Goal: Task Accomplishment & Management: Use online tool/utility

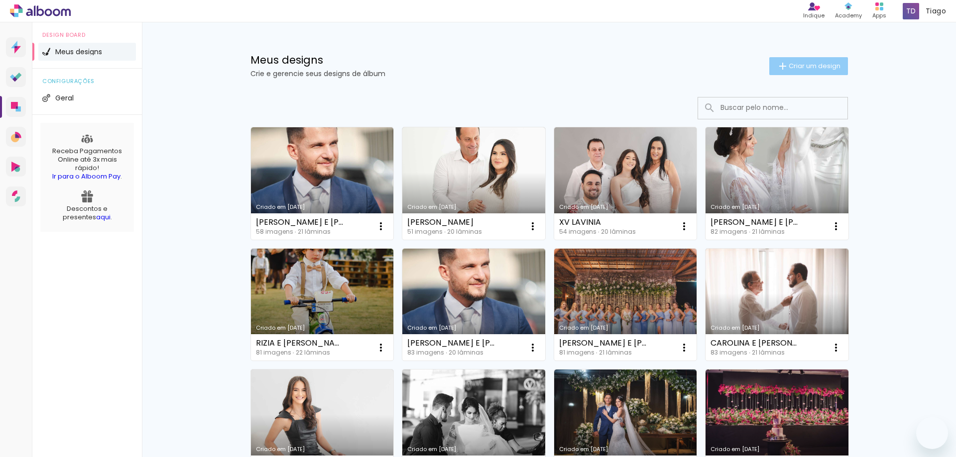
click at [819, 64] on span "Criar um design" at bounding box center [814, 66] width 52 height 6
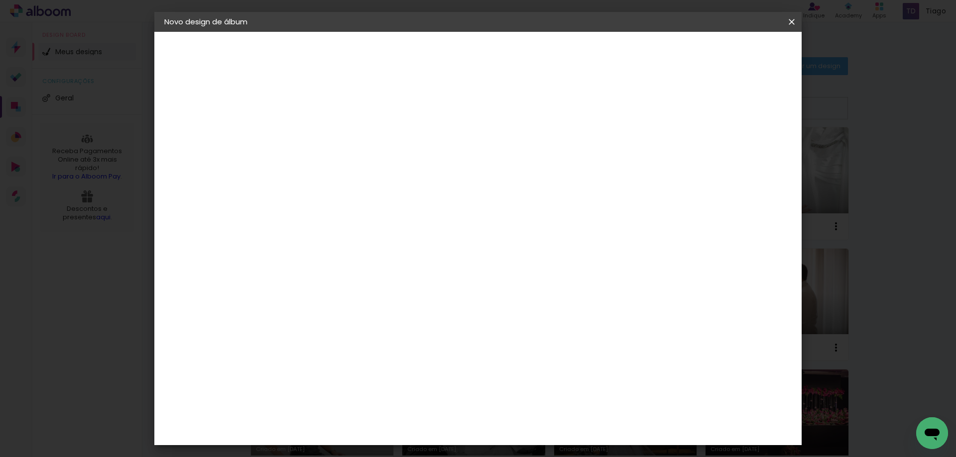
click at [327, 138] on input at bounding box center [327, 133] width 0 height 15
click at [0, 0] on div at bounding box center [0, 0] width 0 height 0
click at [327, 134] on input at bounding box center [327, 133] width 0 height 15
type input "LORENA E MURILO"
type paper-input "LORENA E MURILO"
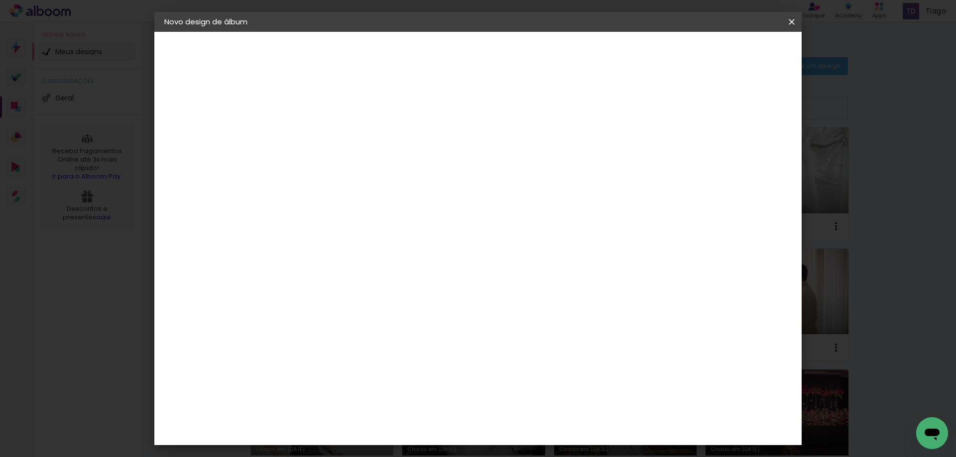
click at [429, 59] on paper-button "Avançar" at bounding box center [404, 52] width 49 height 17
drag, startPoint x: 407, startPoint y: 305, endPoint x: 409, endPoint y: 299, distance: 6.8
click at [0, 0] on slot "Avançar" at bounding box center [0, 0] width 0 height 0
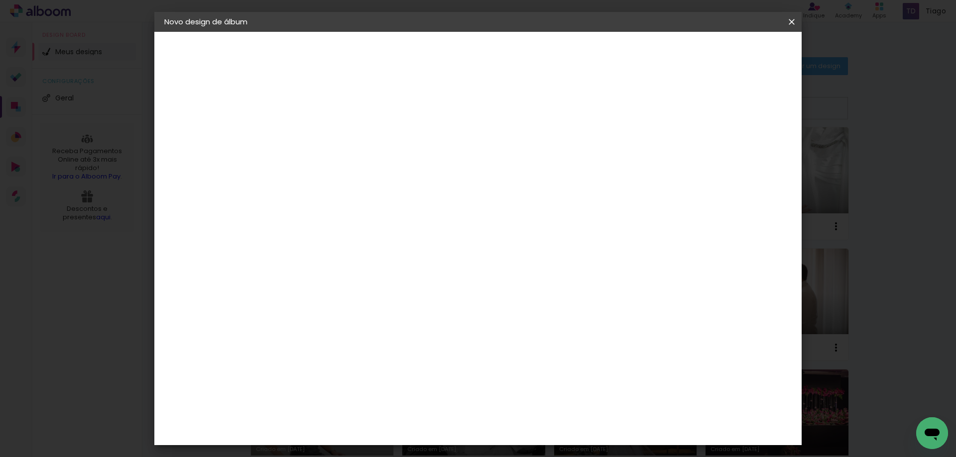
click at [394, 261] on span "20 × 30" at bounding box center [371, 271] width 46 height 20
click at [394, 430] on span "30 × 30" at bounding box center [371, 440] width 46 height 20
click at [489, 58] on paper-button "Avançar" at bounding box center [465, 52] width 49 height 17
click at [729, 51] on span "Iniciar design" at bounding box center [706, 52] width 45 height 7
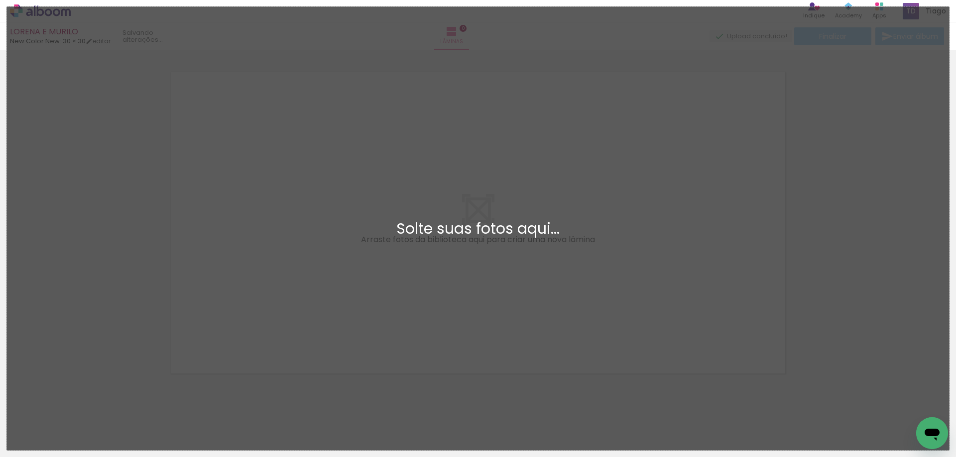
scroll to position [13, 0]
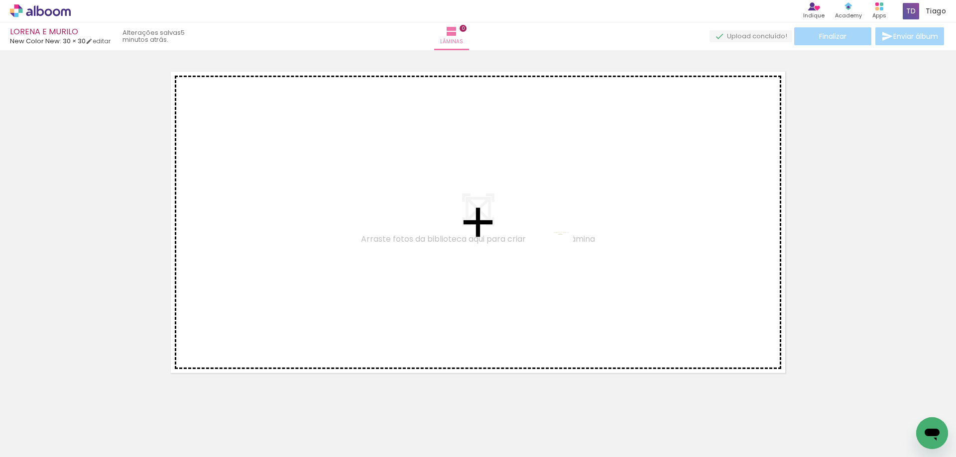
drag, startPoint x: 126, startPoint y: 429, endPoint x: 561, endPoint y: 249, distance: 470.9
click at [561, 249] on quentale-workspace at bounding box center [478, 228] width 956 height 457
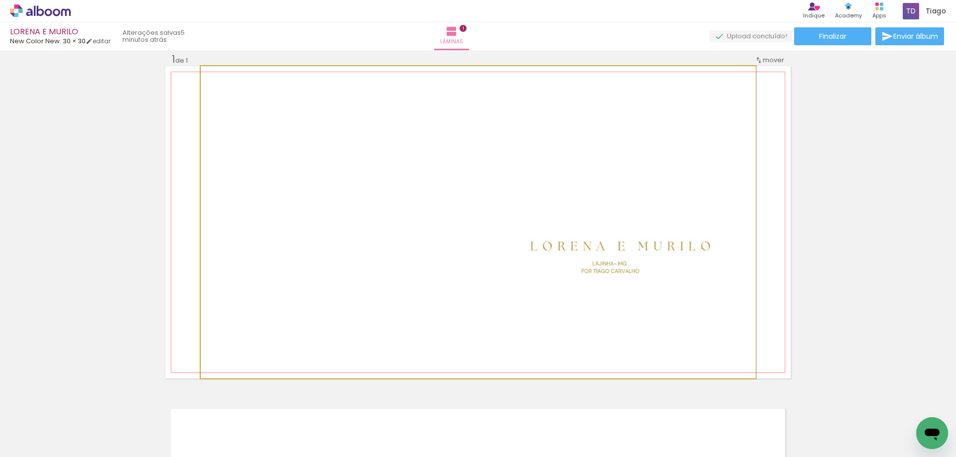
drag, startPoint x: 615, startPoint y: 262, endPoint x: 645, endPoint y: 263, distance: 29.9
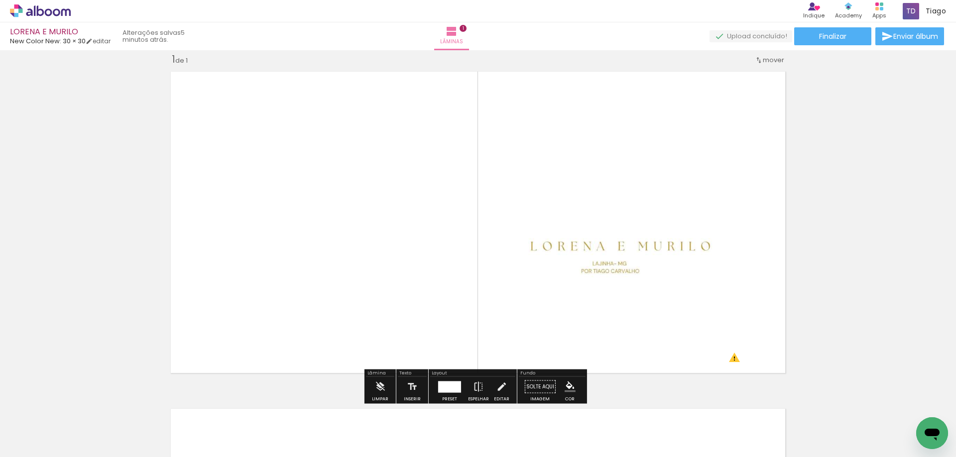
click at [645, 263] on quentale-photo at bounding box center [478, 222] width 555 height 313
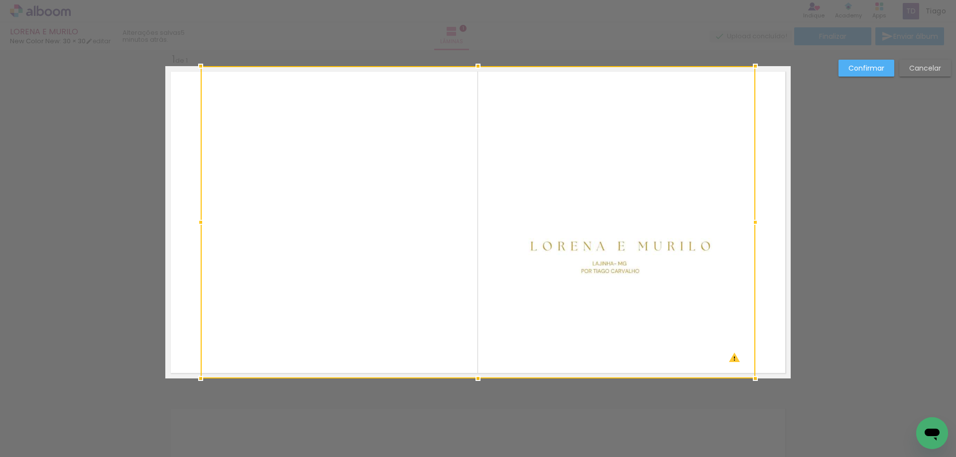
click at [645, 263] on div at bounding box center [478, 222] width 555 height 313
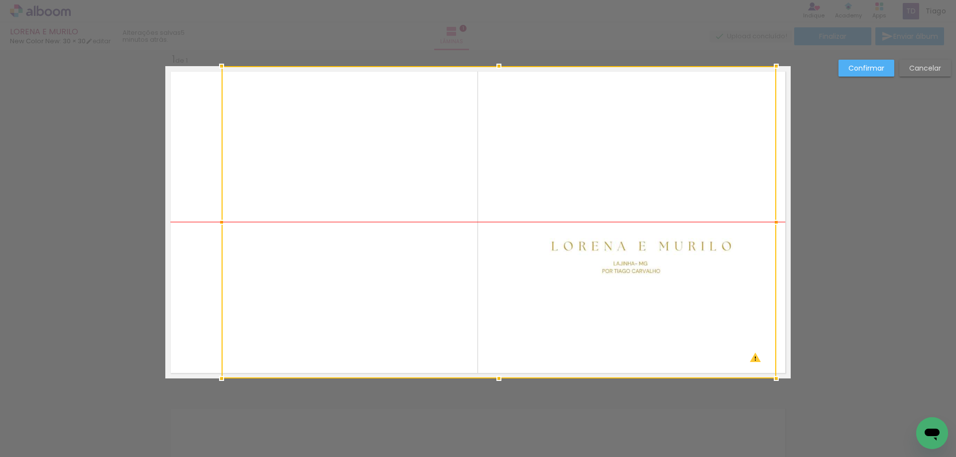
drag, startPoint x: 630, startPoint y: 260, endPoint x: 651, endPoint y: 266, distance: 21.6
click at [651, 266] on div at bounding box center [499, 222] width 555 height 313
drag, startPoint x: 871, startPoint y: 63, endPoint x: 864, endPoint y: 68, distance: 8.6
click at [871, 63] on paper-button "Confirmar" at bounding box center [866, 68] width 56 height 17
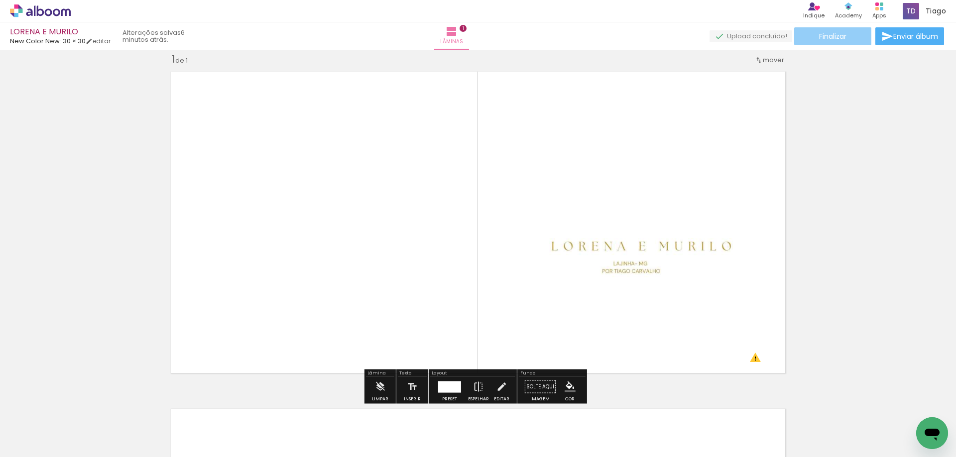
click at [807, 39] on paper-button "Finalizar" at bounding box center [832, 36] width 77 height 18
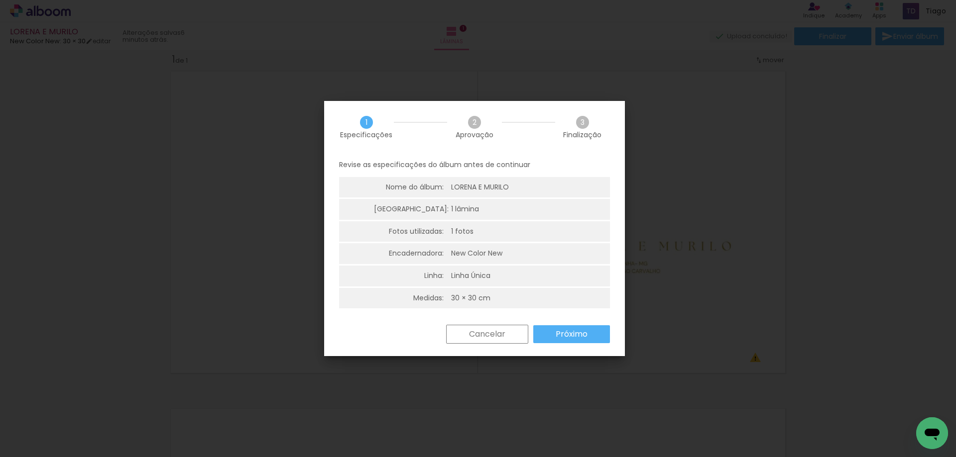
click at [0, 0] on slot "Próximo" at bounding box center [0, 0] width 0 height 0
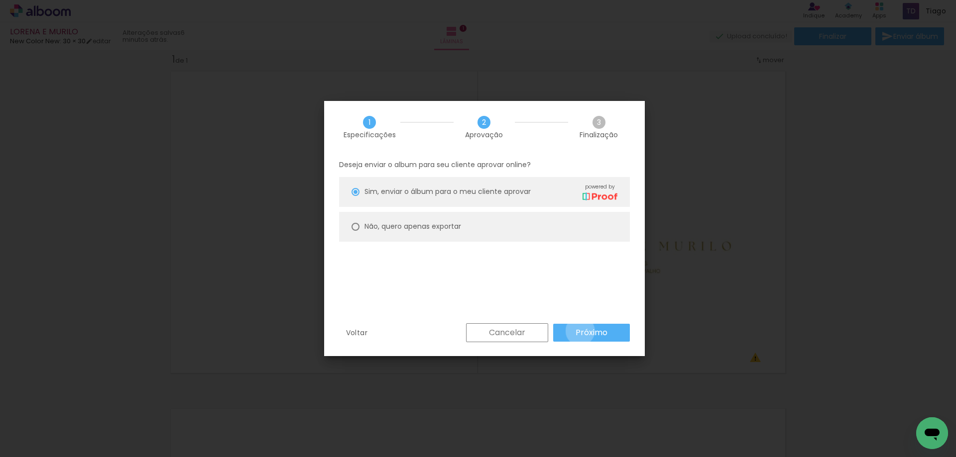
click at [0, 0] on slot "Próximo" at bounding box center [0, 0] width 0 height 0
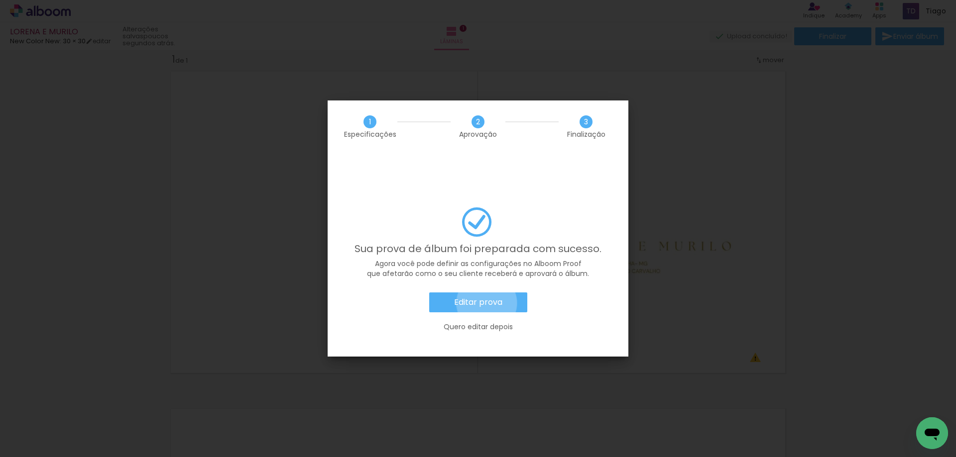
click at [0, 0] on slot "Editar prova" at bounding box center [0, 0] width 0 height 0
